Goal: Transaction & Acquisition: Purchase product/service

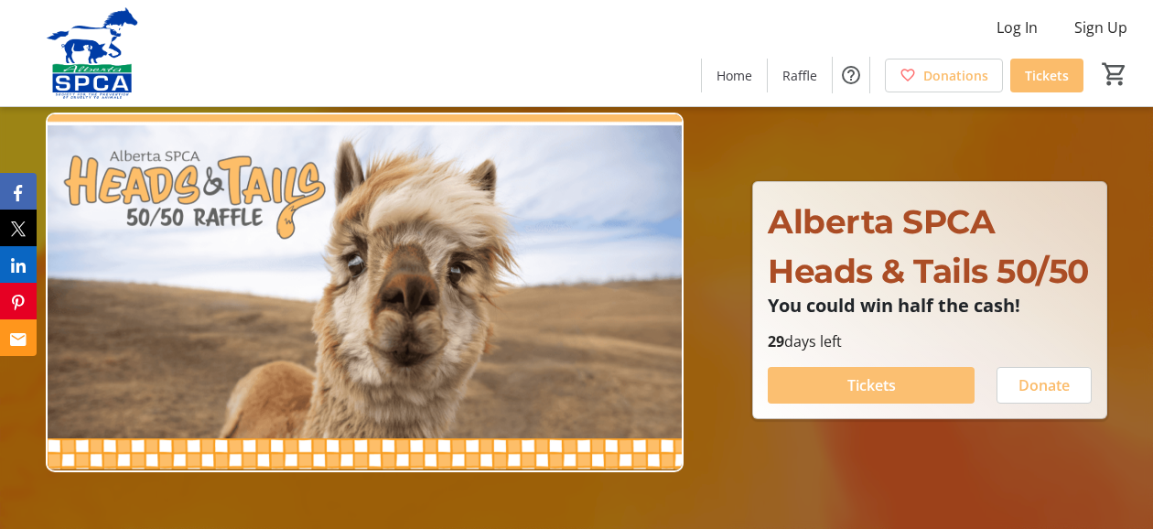
click at [849, 378] on span "Tickets" at bounding box center [871, 385] width 48 height 22
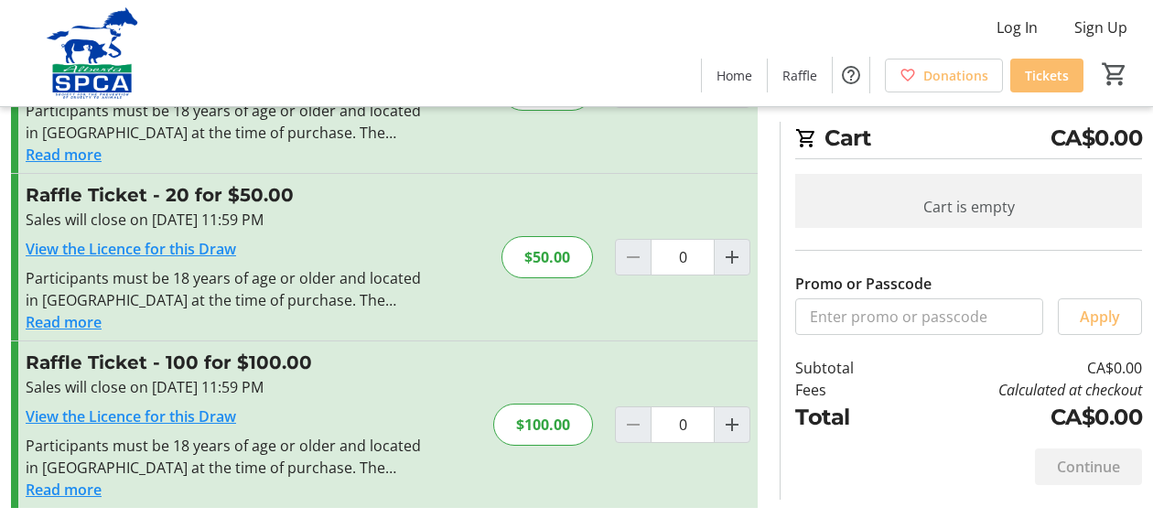
scroll to position [221, 0]
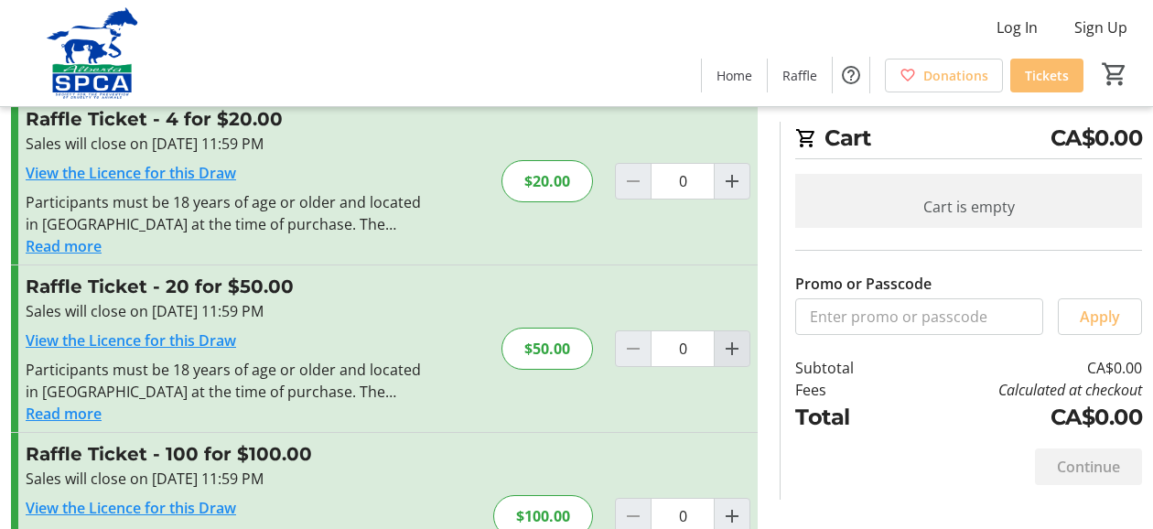
click at [740, 346] on mat-icon "Increment by one" at bounding box center [732, 349] width 22 height 22
type input "1"
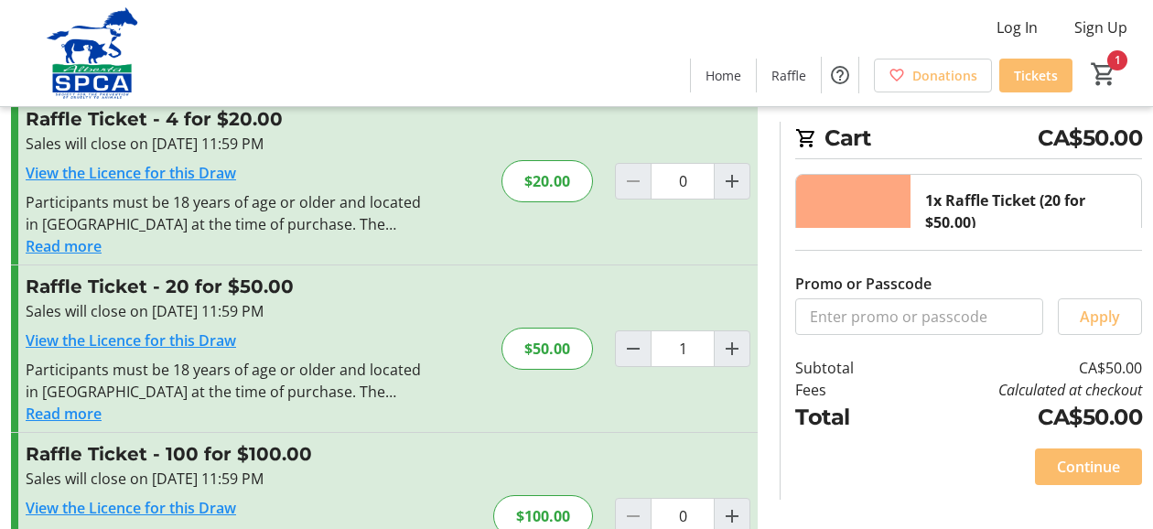
scroll to position [313, 0]
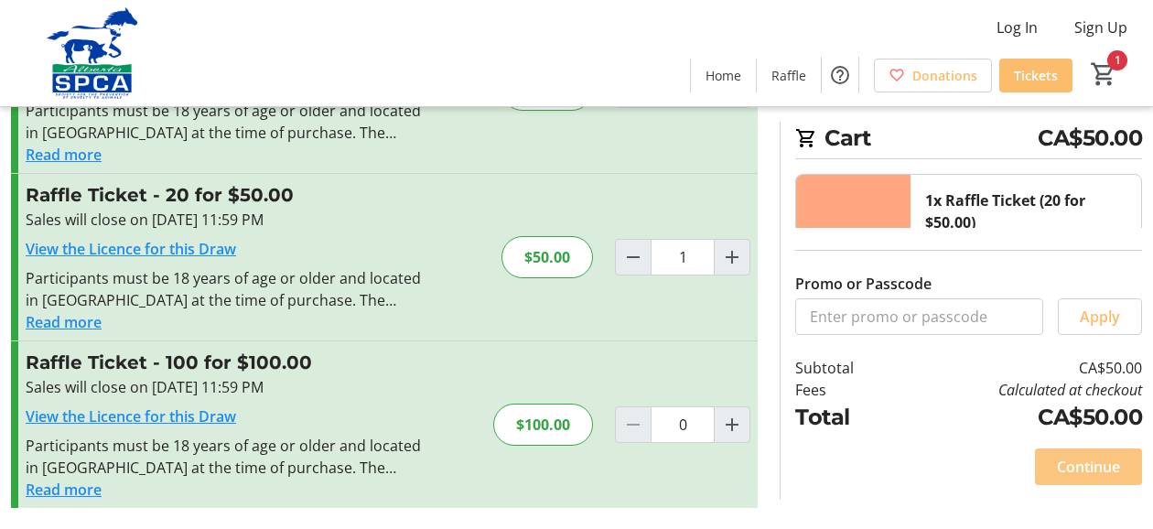
click at [1089, 460] on span "Continue" at bounding box center [1088, 467] width 63 height 22
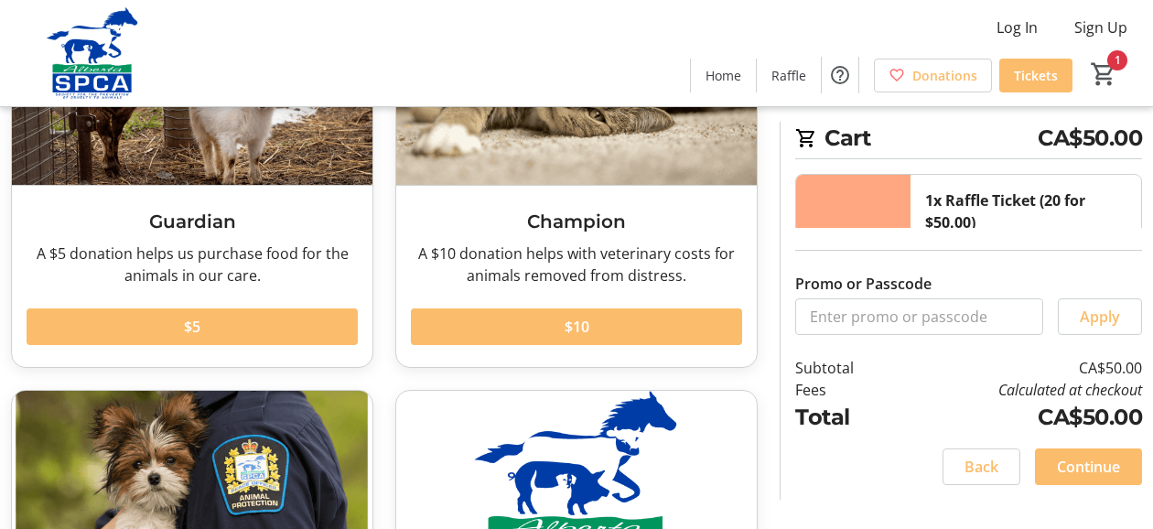
scroll to position [134, 0]
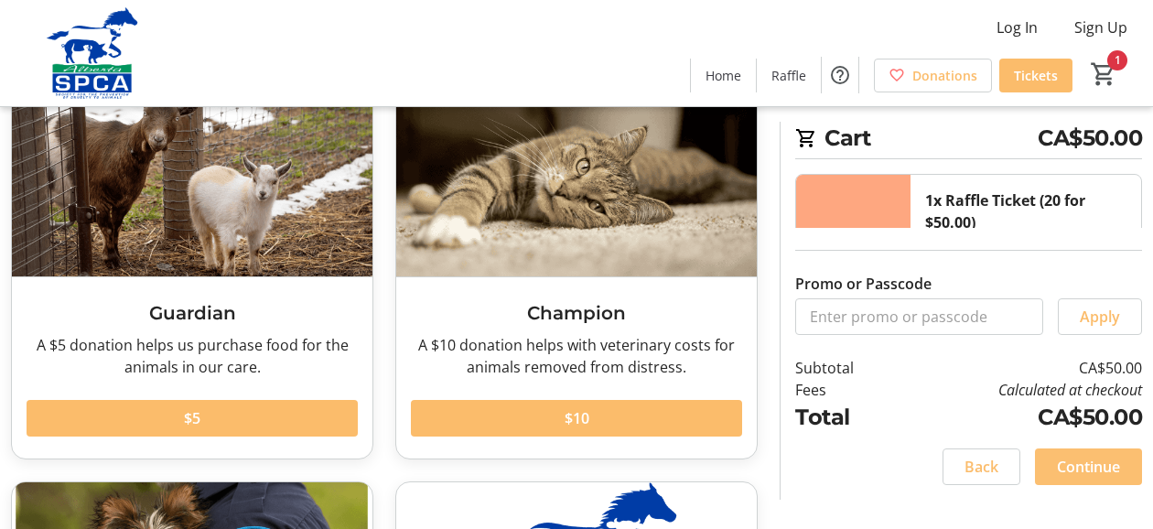
click at [1080, 462] on span "Continue" at bounding box center [1088, 467] width 63 height 22
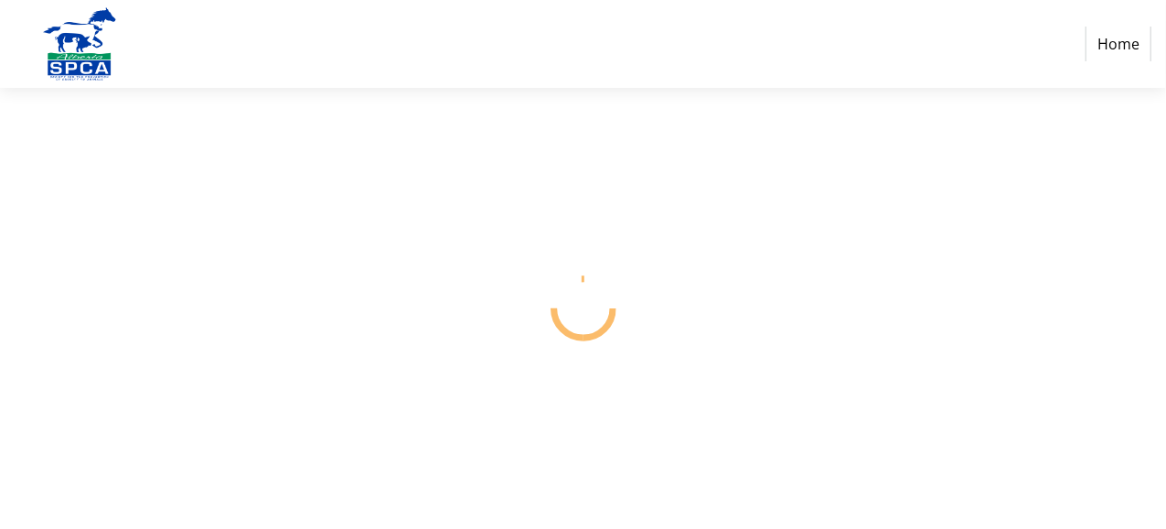
select select "CA"
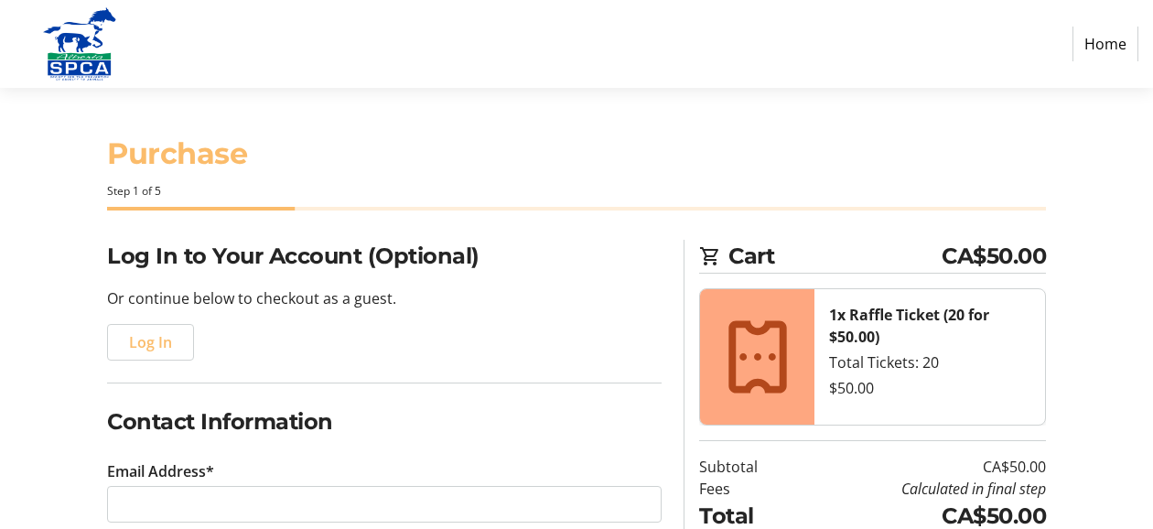
click at [86, 55] on img at bounding box center [80, 43] width 130 height 73
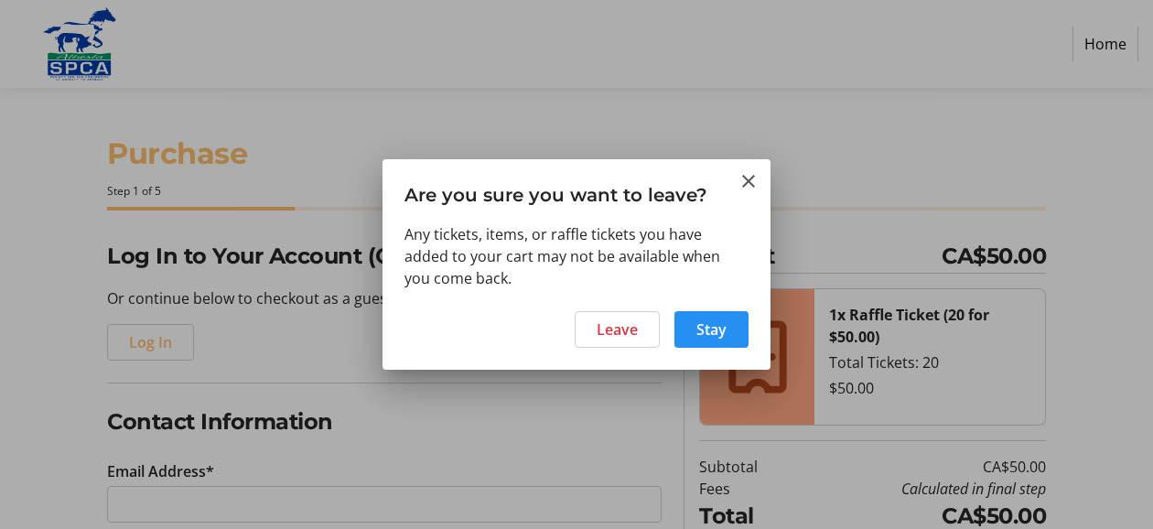
click at [728, 324] on span at bounding box center [711, 329] width 74 height 44
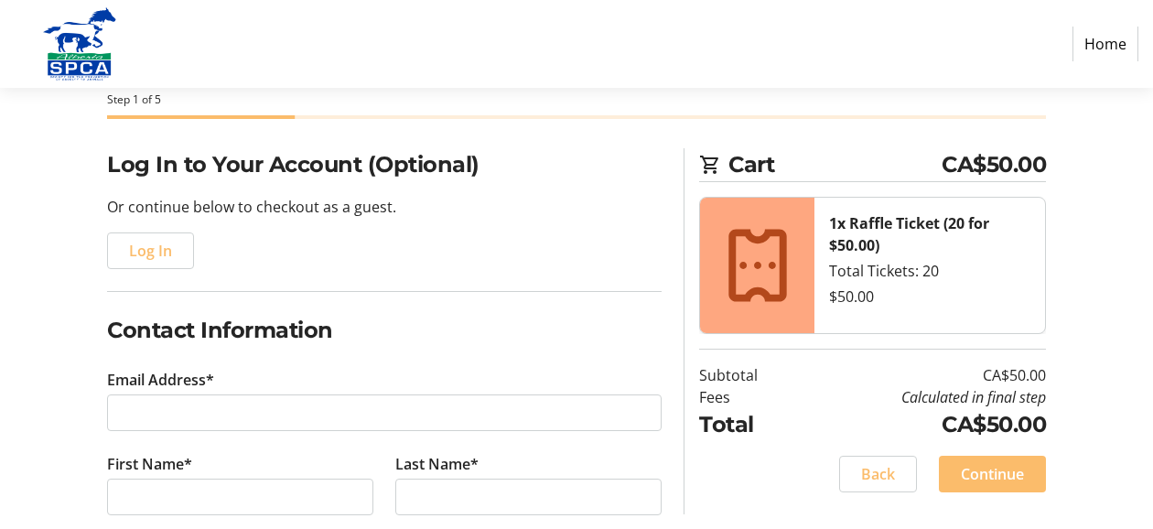
scroll to position [183, 0]
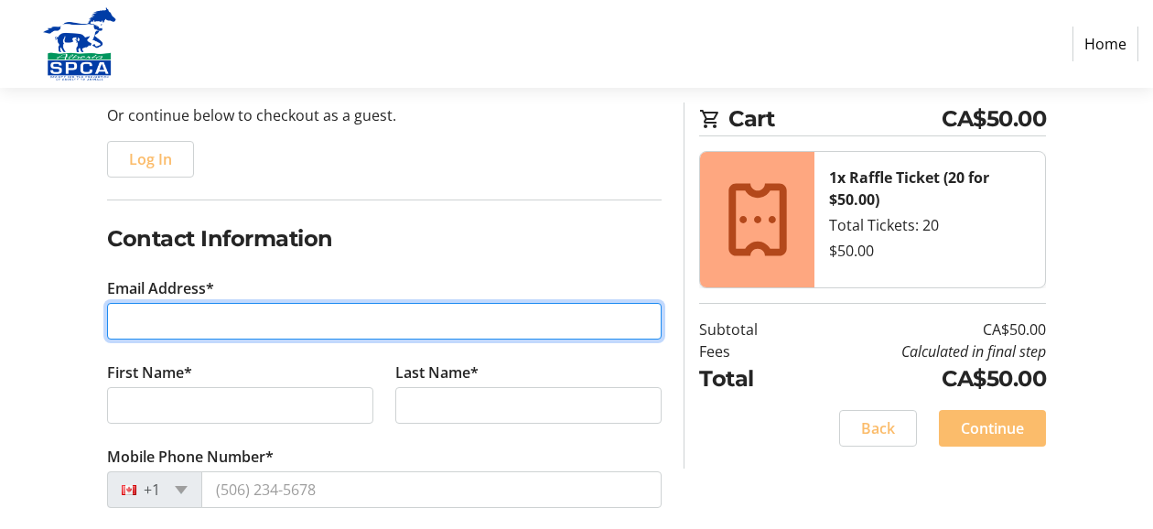
click at [185, 320] on input "Email Address*" at bounding box center [384, 321] width 554 height 37
type input "[EMAIL_ADDRESS][DOMAIN_NAME]"
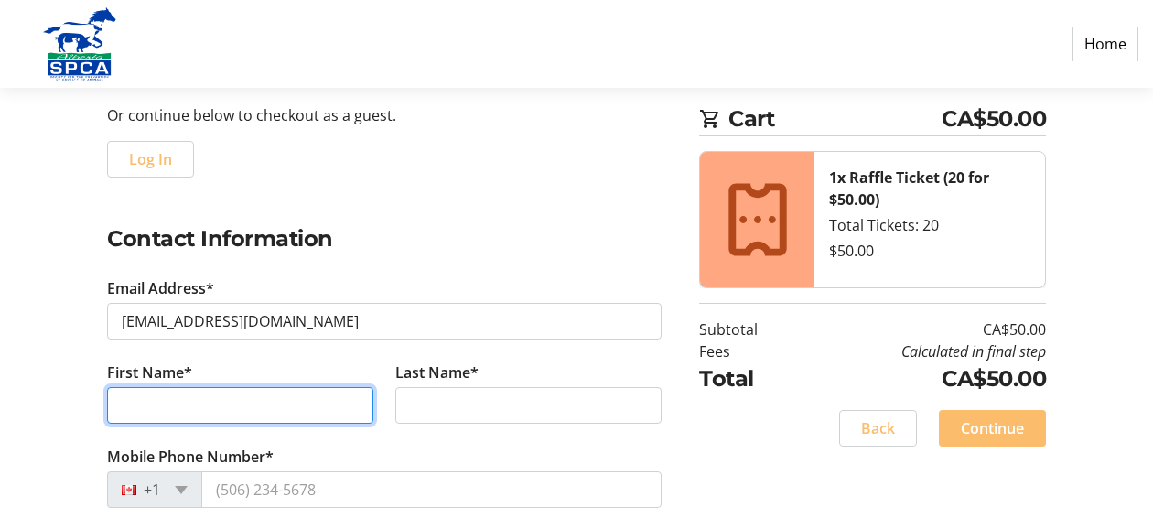
type input "[PERSON_NAME] and [PERSON_NAME]"
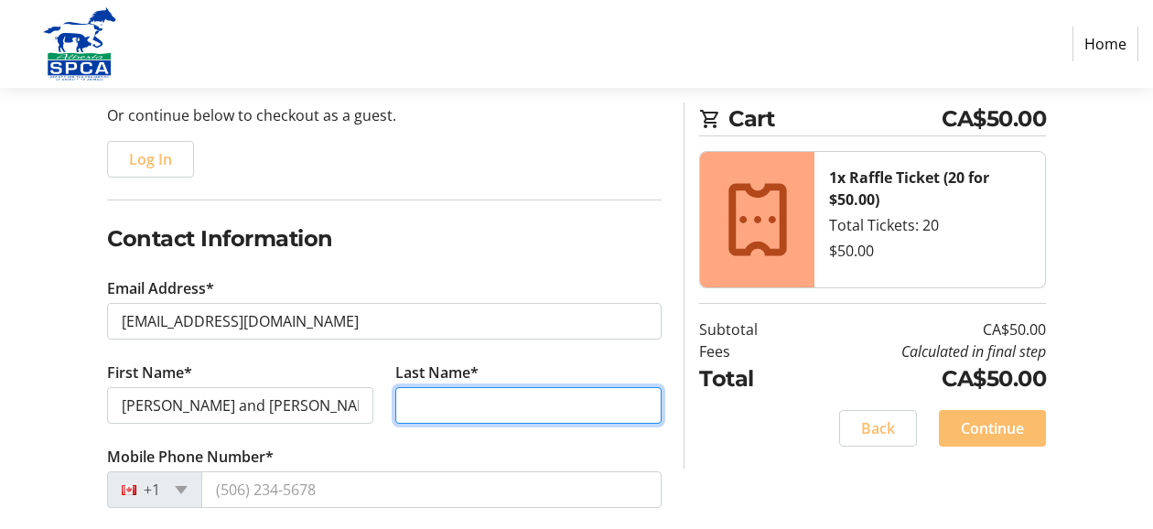
type input "Mahe"
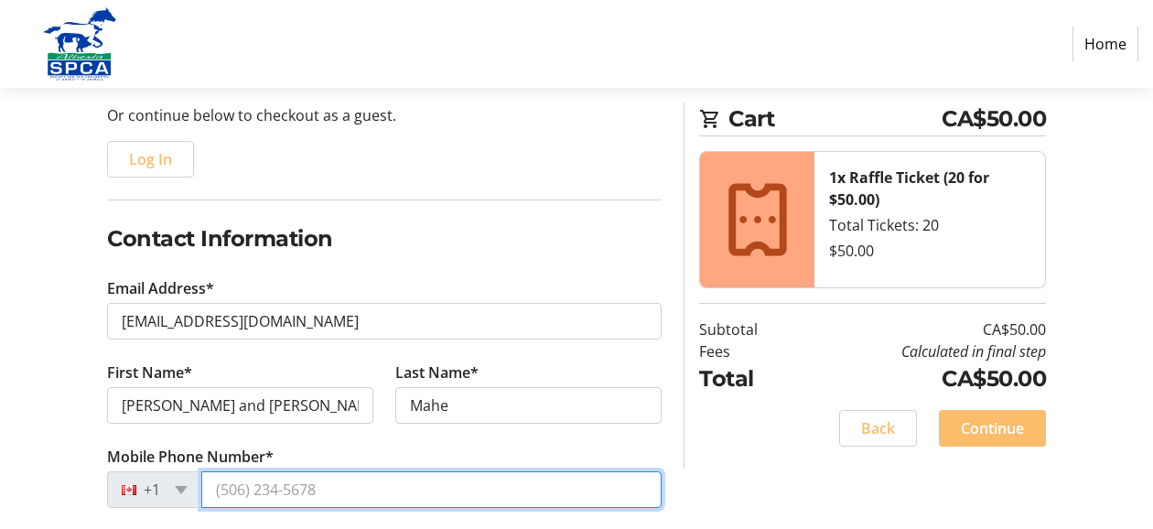
type input "[PHONE_NUMBER]"
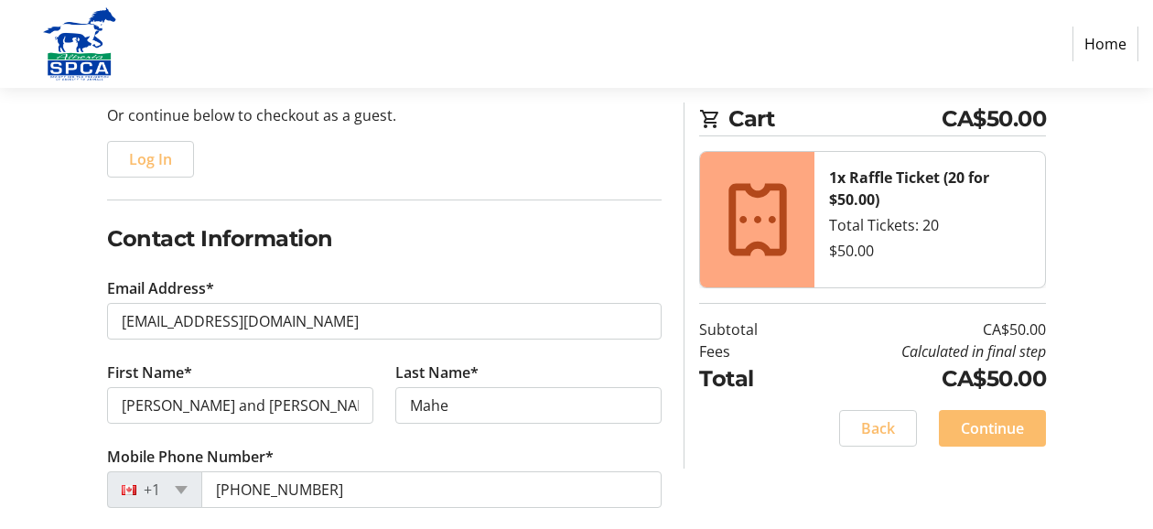
type input "[STREET_ADDRESS]"
type input "[GEOGRAPHIC_DATA]"
select select "AB"
type input "T6H 4A7"
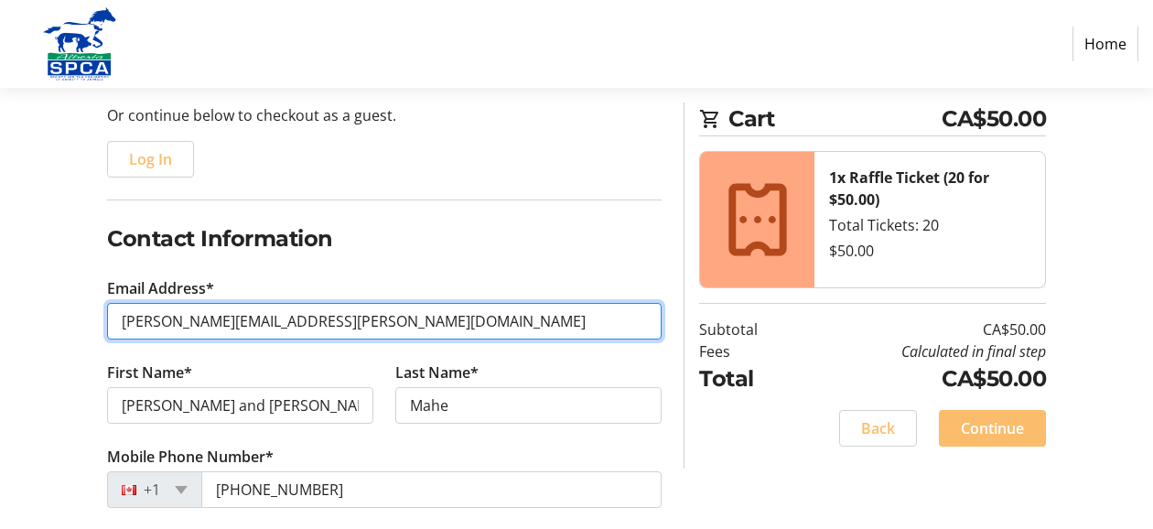
drag, startPoint x: 321, startPoint y: 323, endPoint x: 98, endPoint y: 325, distance: 223.2
click at [99, 325] on div "Log In to Your Account (Optional) Or continue below to checkout as a guest. Log…" at bounding box center [384, 516] width 576 height 919
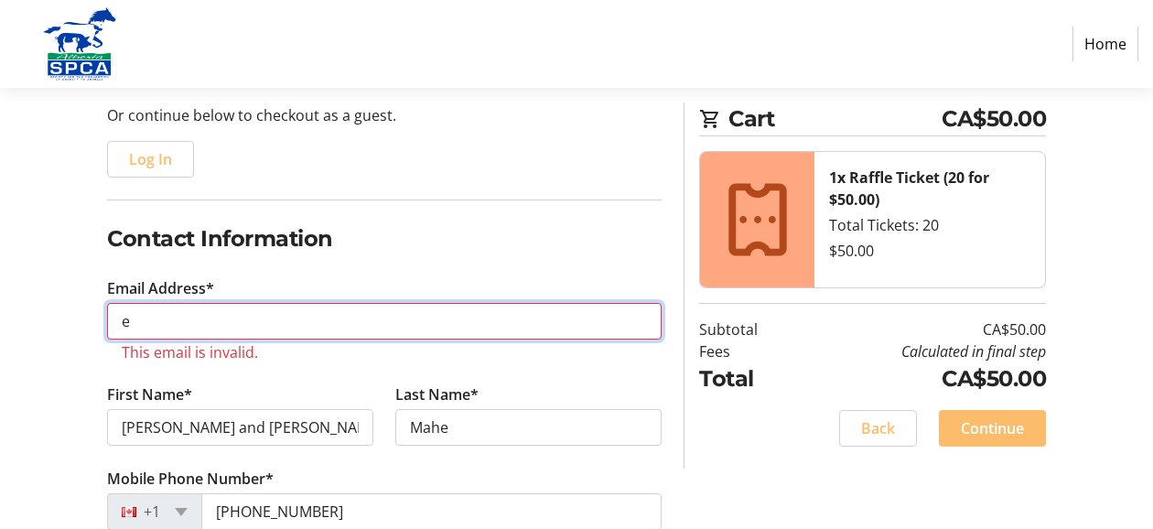
type input "[EMAIL_ADDRESS][DOMAIN_NAME]"
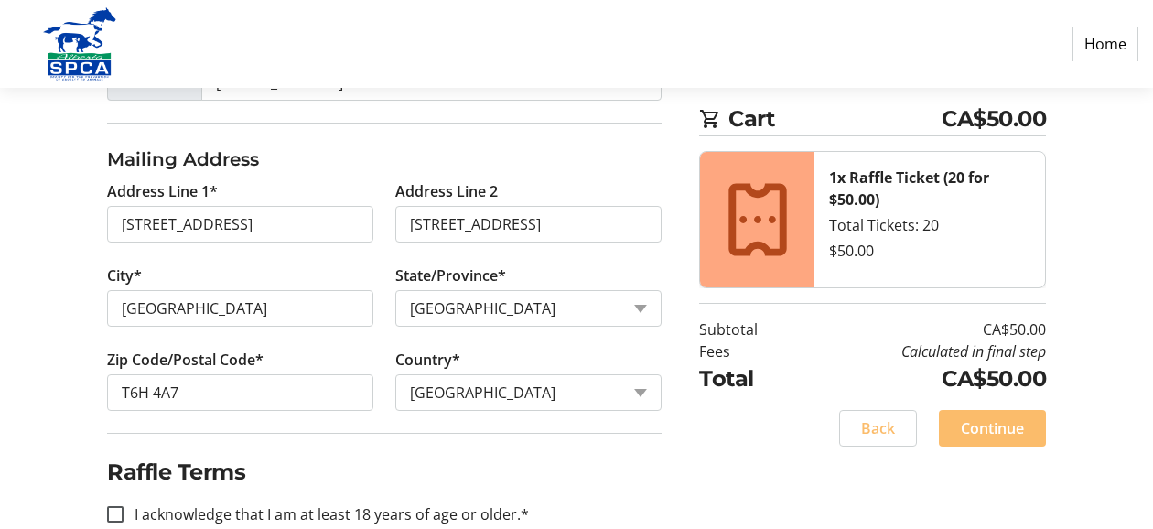
scroll to position [626, 0]
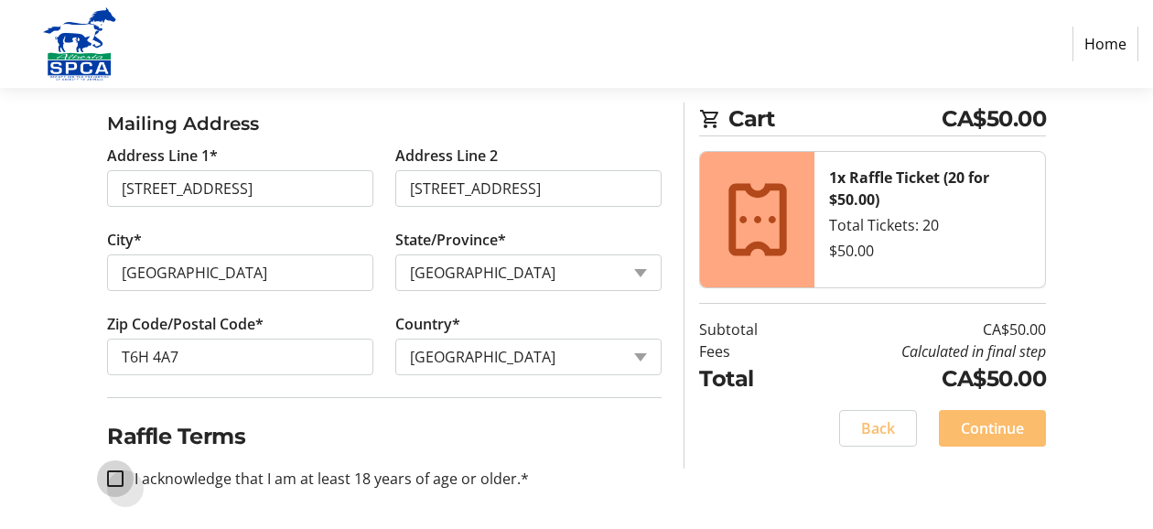
click at [122, 472] on input "I acknowledge that I am at least 18 years of age or older.*" at bounding box center [115, 478] width 16 height 16
checkbox input "true"
click at [1010, 424] on span "Continue" at bounding box center [991, 428] width 63 height 22
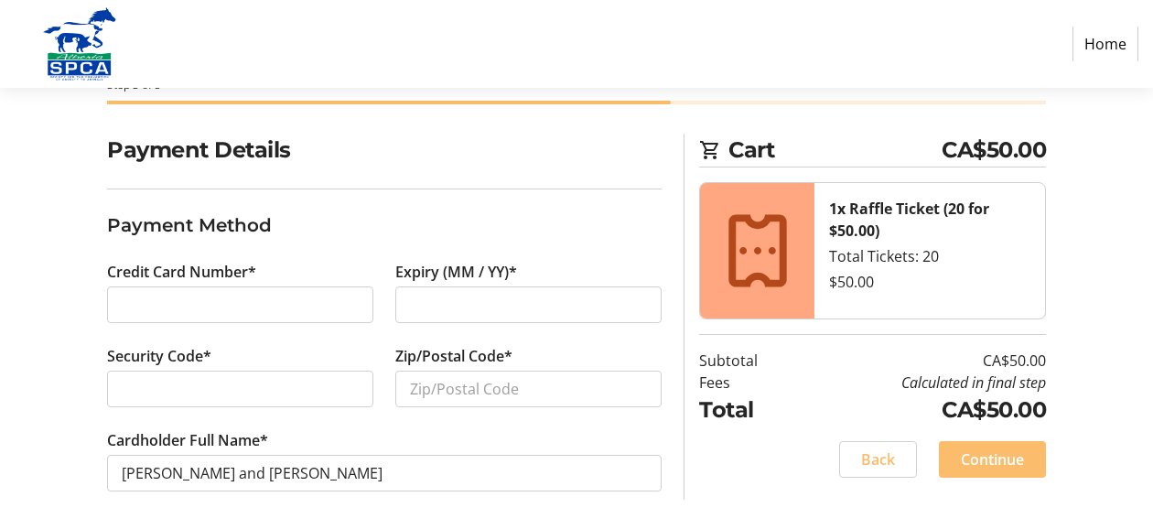
scroll to position [110, 0]
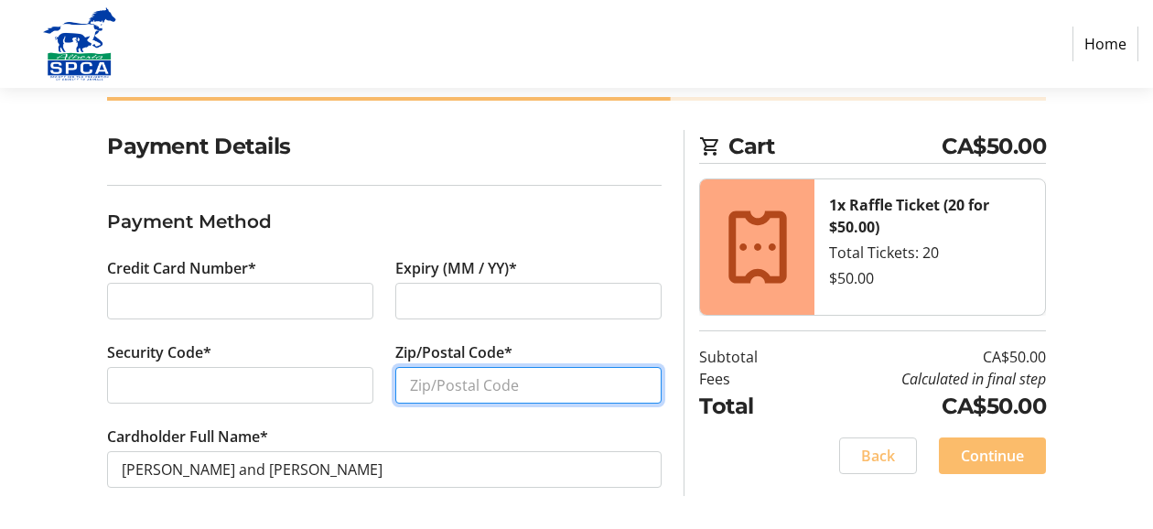
click at [421, 382] on input "Zip/Postal Code*" at bounding box center [528, 385] width 266 height 37
type input "T6H 4A7"
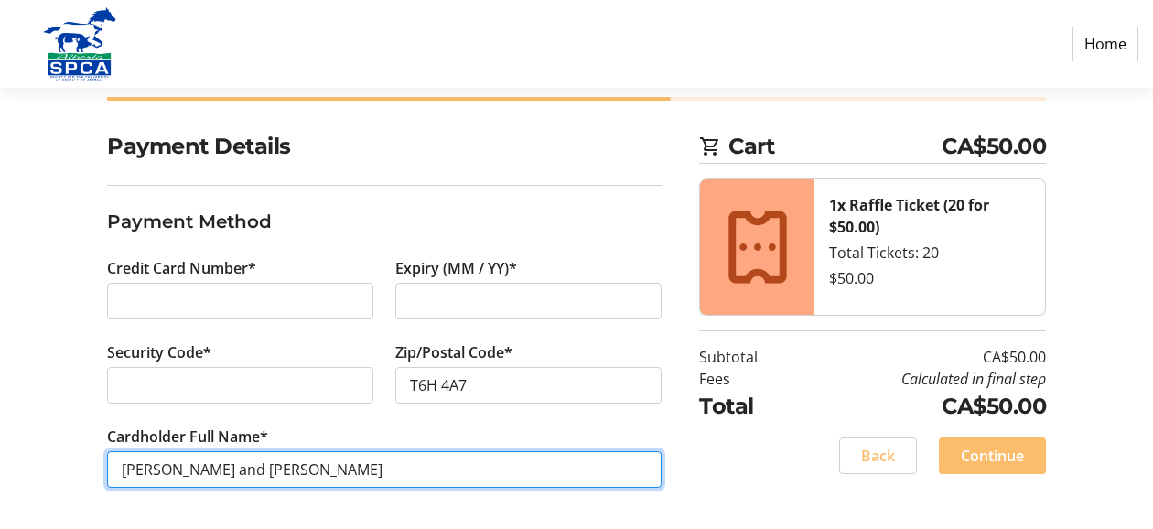
click at [196, 466] on input "[PERSON_NAME] and [PERSON_NAME]" at bounding box center [384, 469] width 554 height 37
type input "[PERSON_NAME]"
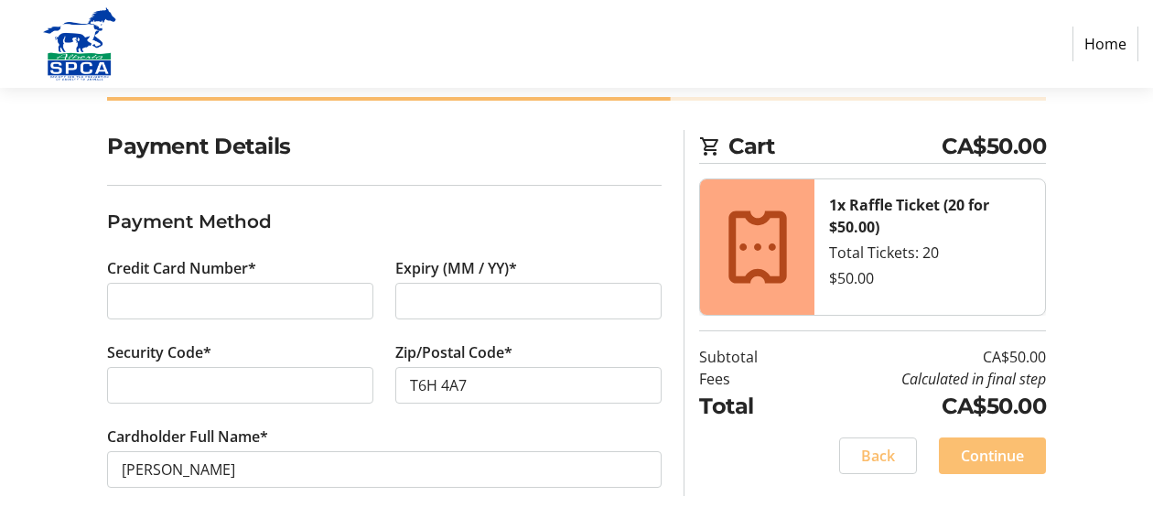
click at [1007, 445] on span "Continue" at bounding box center [991, 456] width 63 height 22
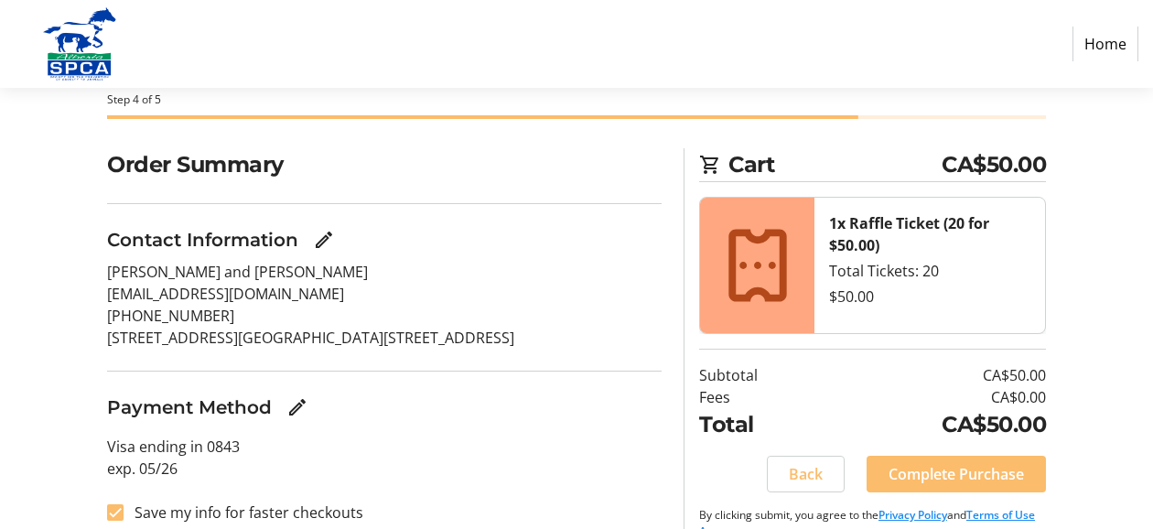
scroll to position [123, 0]
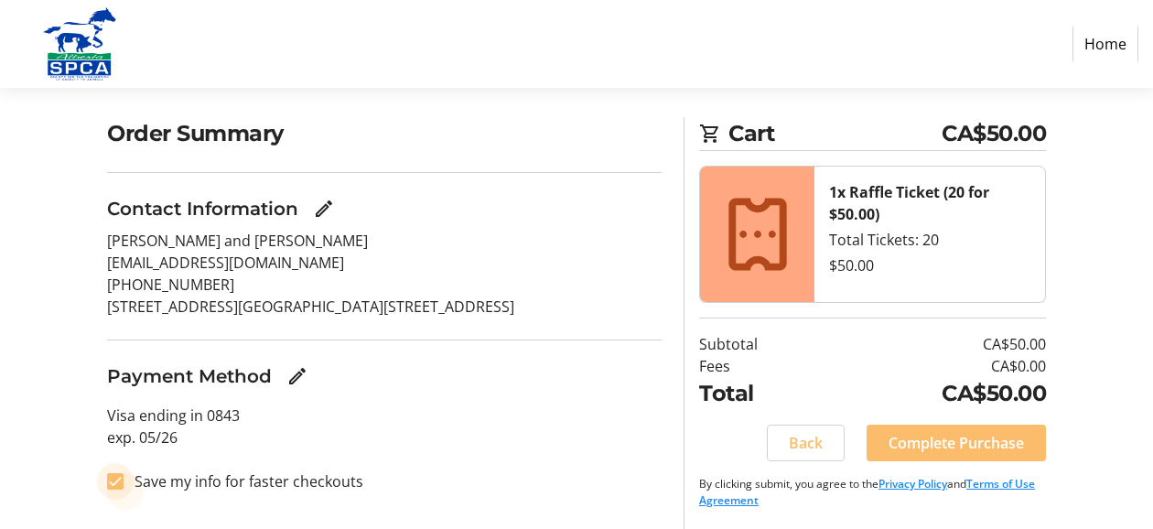
drag, startPoint x: 117, startPoint y: 475, endPoint x: 143, endPoint y: 483, distance: 26.9
click at [117, 477] on input "Save my info for faster checkouts" at bounding box center [115, 481] width 16 height 16
checkbox input "false"
click at [982, 437] on span "Complete Purchase" at bounding box center [955, 443] width 135 height 22
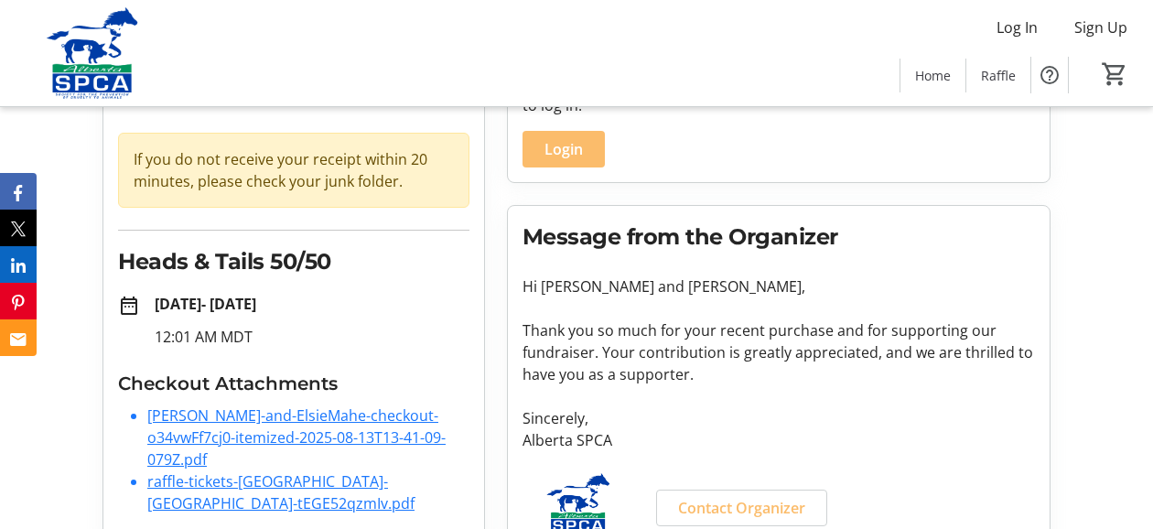
scroll to position [10, 0]
